Goal: Answer question/provide support

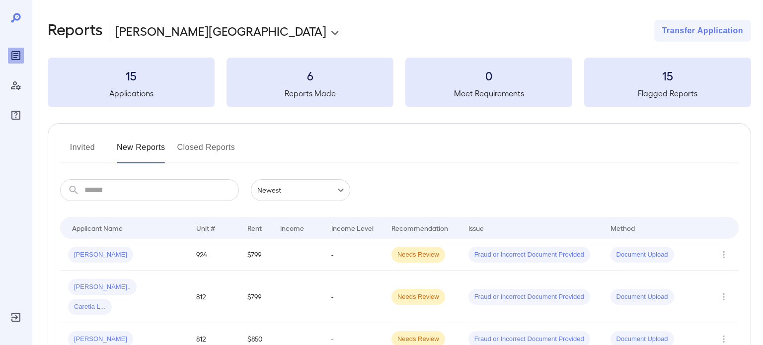
click at [98, 143] on button "Invited" at bounding box center [82, 152] width 45 height 24
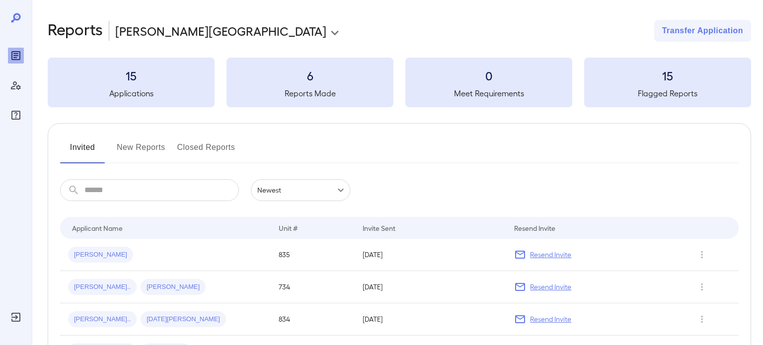
click at [128, 153] on button "New Reports" at bounding box center [141, 152] width 49 height 24
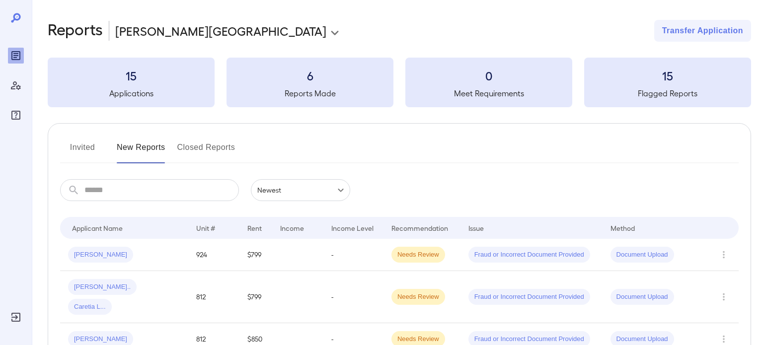
click at [128, 153] on button "New Reports" at bounding box center [141, 152] width 49 height 24
click at [192, 155] on button "Closed Reports" at bounding box center [206, 152] width 58 height 24
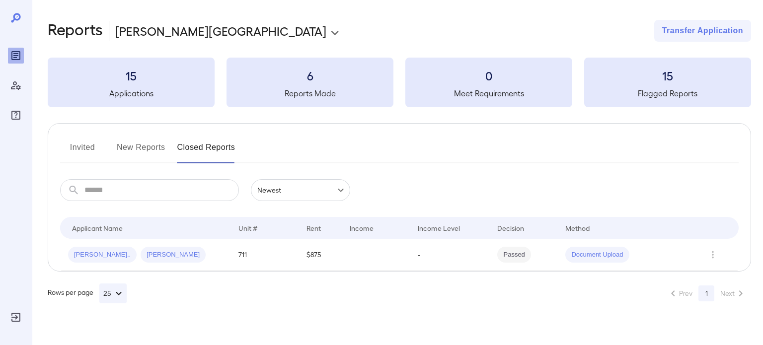
click at [154, 150] on button "New Reports" at bounding box center [141, 152] width 49 height 24
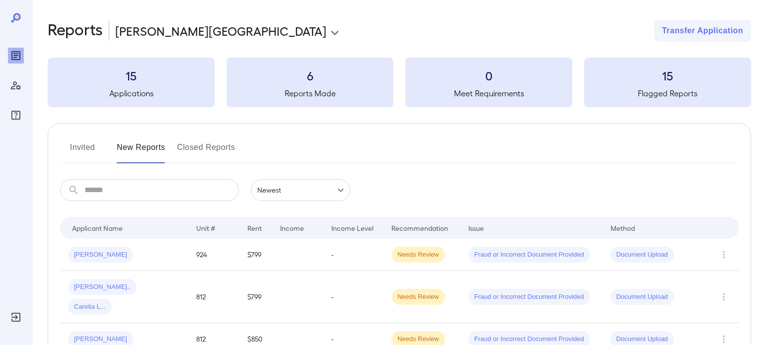
click at [153, 187] on input "text" at bounding box center [161, 190] width 155 height 22
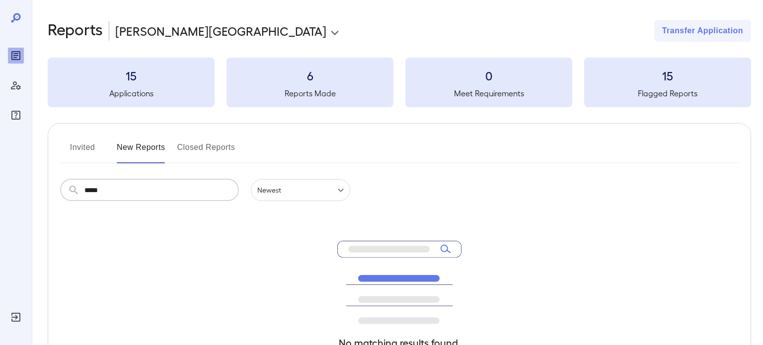
type input "*****"
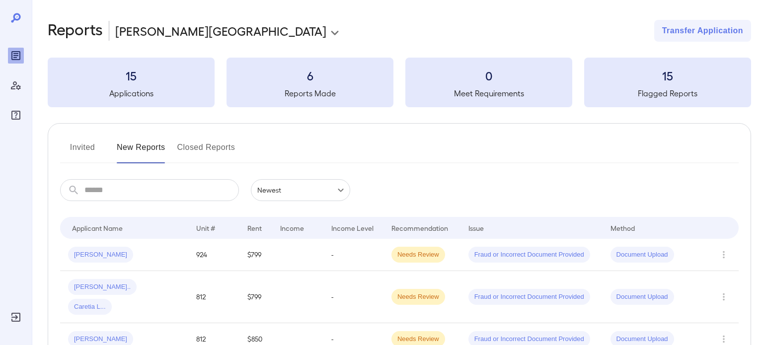
click at [87, 146] on button "Invited" at bounding box center [82, 152] width 45 height 24
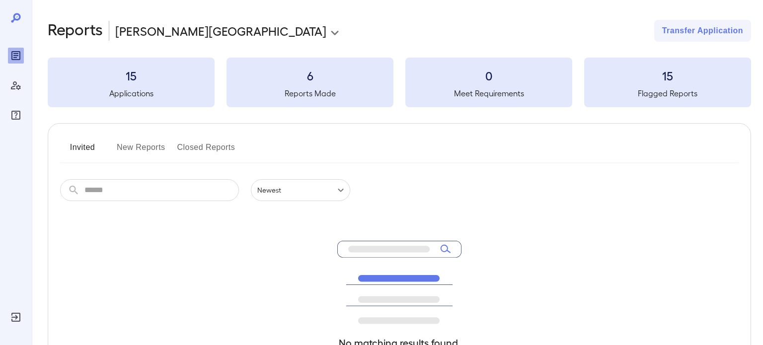
click at [87, 146] on button "Invited" at bounding box center [82, 152] width 45 height 24
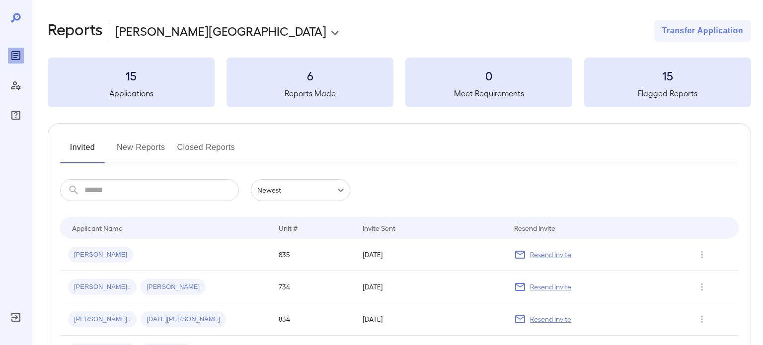
click at [87, 146] on button "Invited" at bounding box center [82, 152] width 45 height 24
click at [106, 253] on span "[PERSON_NAME]" at bounding box center [100, 254] width 65 height 9
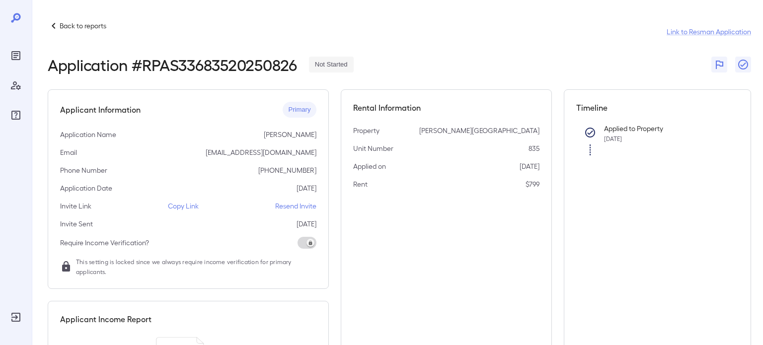
click at [173, 150] on div "Email [EMAIL_ADDRESS][DOMAIN_NAME]" at bounding box center [188, 153] width 256 height 10
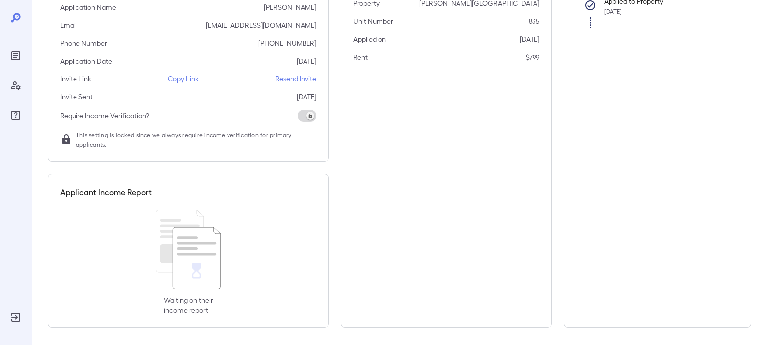
scroll to position [129, 0]
click at [233, 246] on div "Waiting on their income report" at bounding box center [188, 260] width 256 height 105
click at [200, 274] on icon at bounding box center [196, 269] width 9 height 16
click at [211, 266] on icon at bounding box center [188, 248] width 65 height 80
click at [205, 287] on icon at bounding box center [197, 257] width 48 height 62
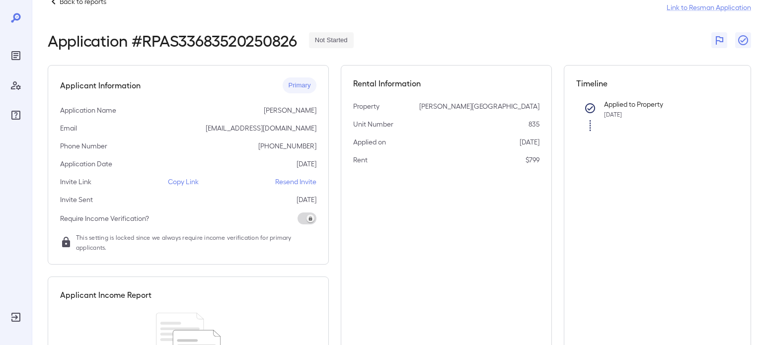
scroll to position [0, 0]
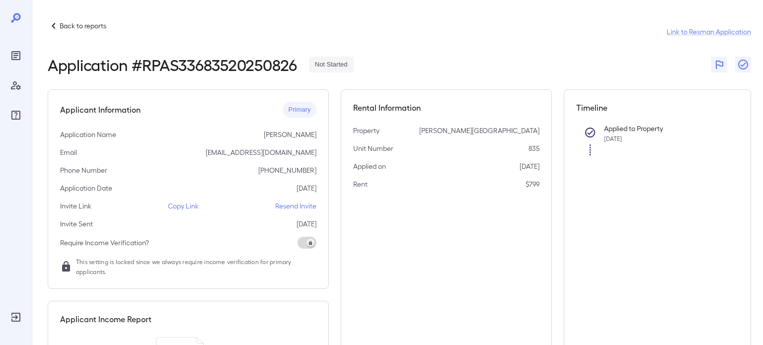
click at [185, 205] on p "Copy Link" at bounding box center [183, 206] width 31 height 10
